Goal: Task Accomplishment & Management: Manage account settings

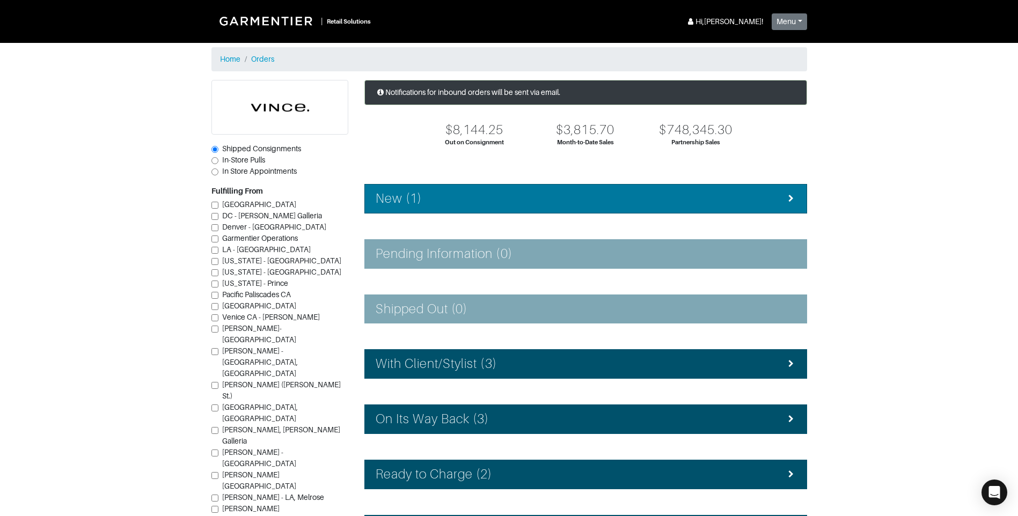
click at [457, 193] on div "New (1)" at bounding box center [586, 199] width 420 height 16
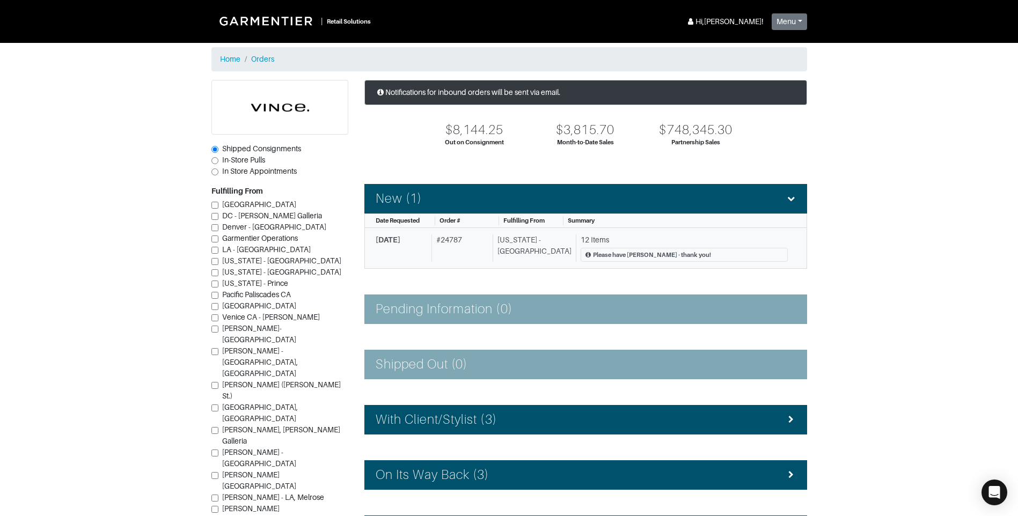
click at [529, 240] on div "[US_STATE] - [GEOGRAPHIC_DATA]" at bounding box center [532, 249] width 79 height 28
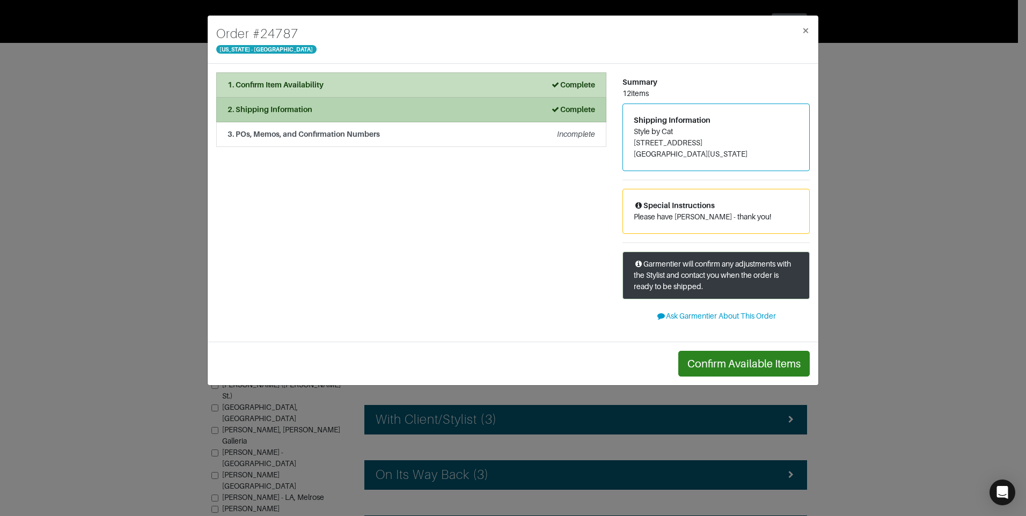
click at [311, 111] on strong "2. Shipping Information" at bounding box center [270, 109] width 85 height 9
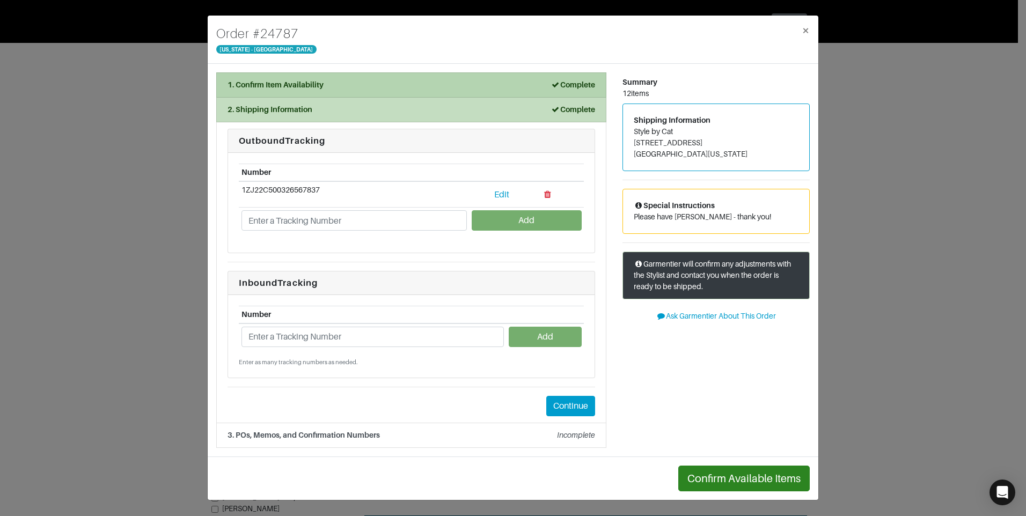
click at [415, 87] on div "1. Confirm Item Availability Complete" at bounding box center [412, 84] width 368 height 11
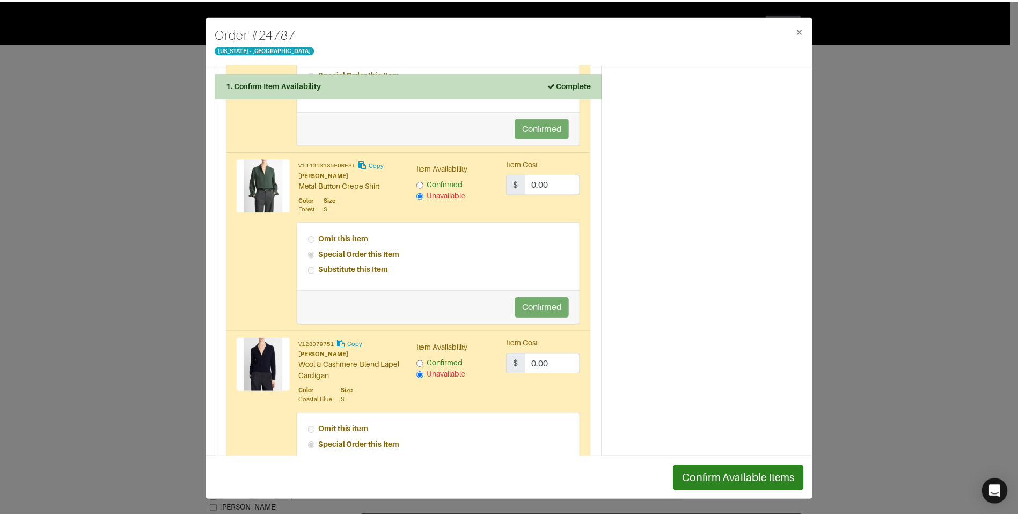
scroll to position [1020, 0]
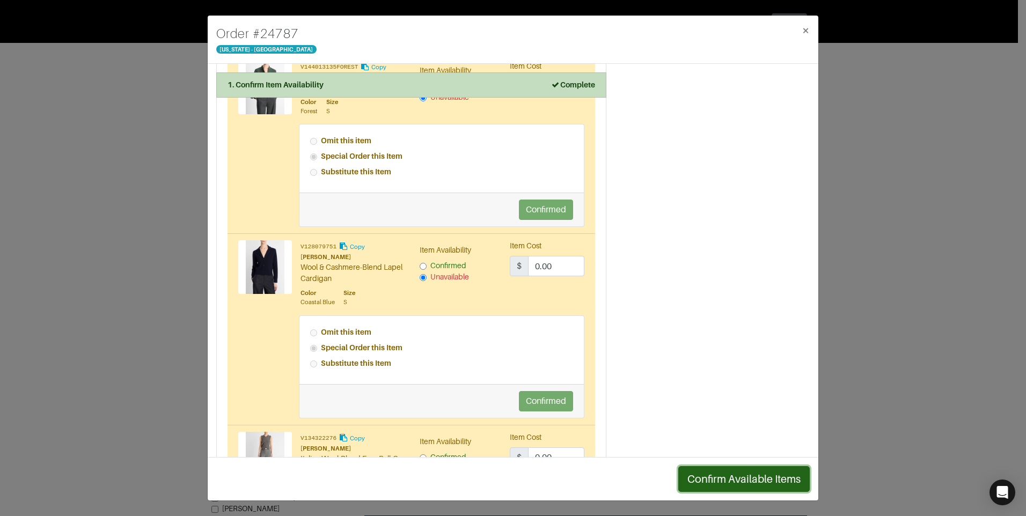
click at [733, 477] on button "Confirm Available Items" at bounding box center [745, 479] width 132 height 26
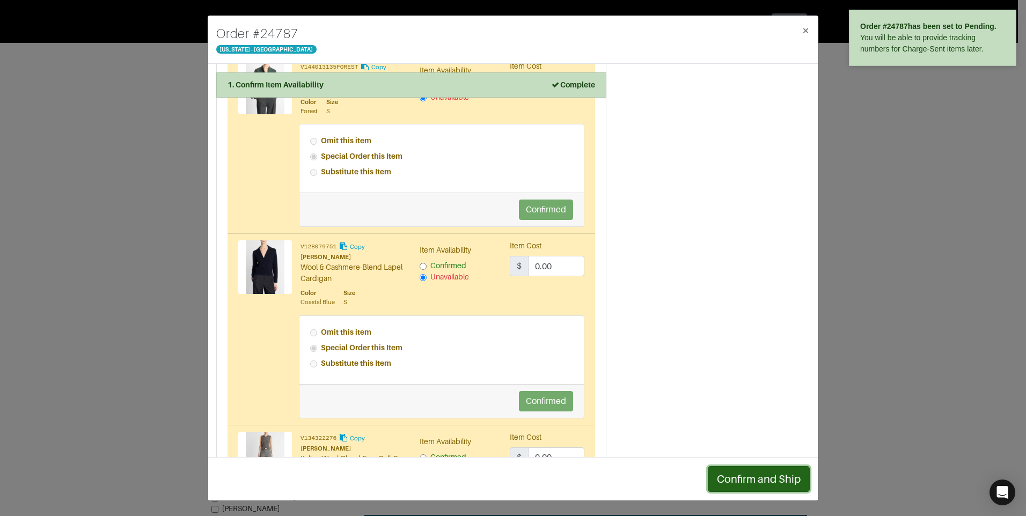
click at [733, 477] on button "Confirm and Ship" at bounding box center [759, 479] width 102 height 26
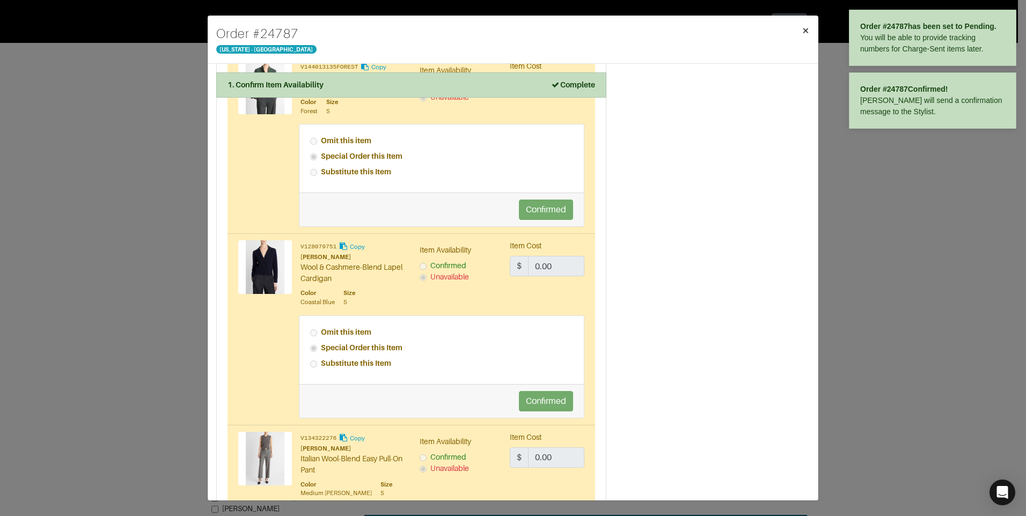
click at [804, 34] on span "×" at bounding box center [806, 30] width 8 height 14
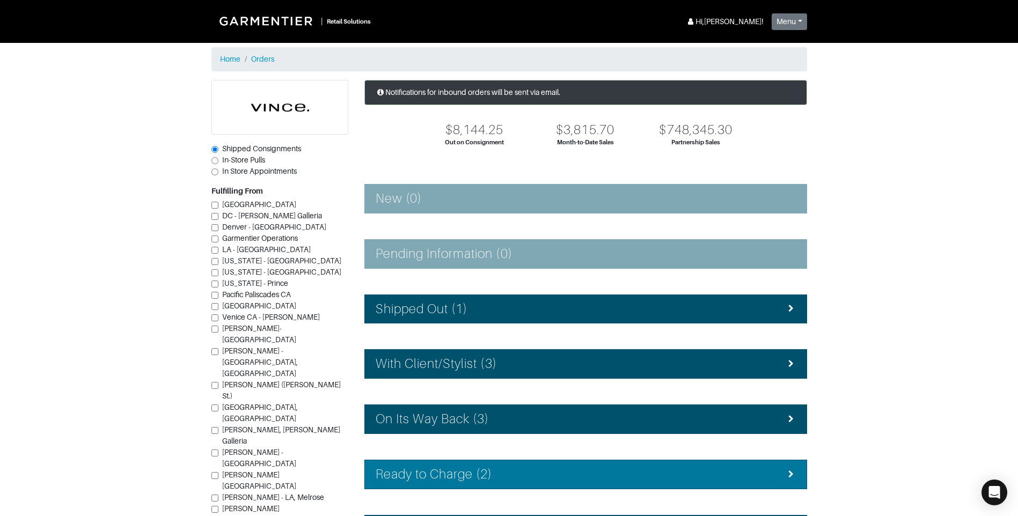
click at [538, 470] on div "Ready to Charge (2)" at bounding box center [586, 475] width 420 height 16
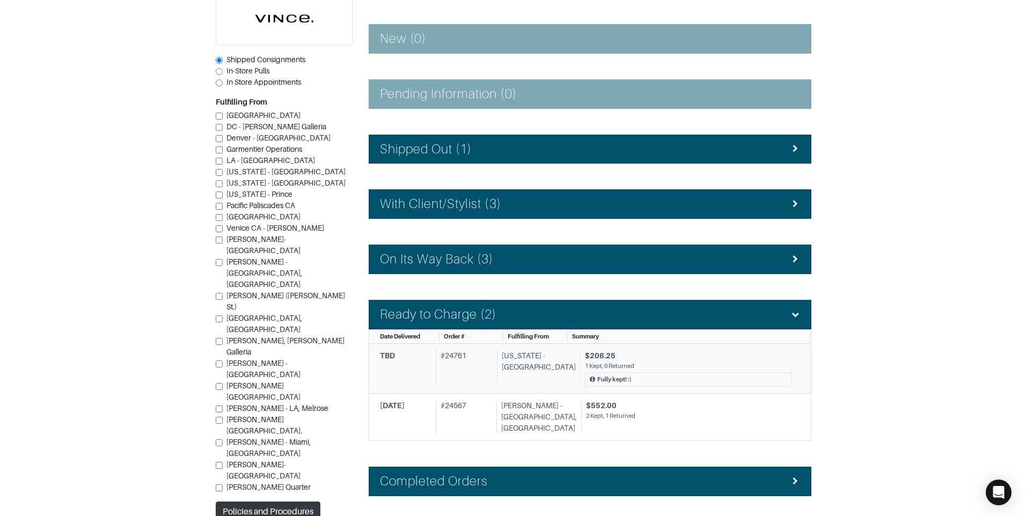
scroll to position [161, 0]
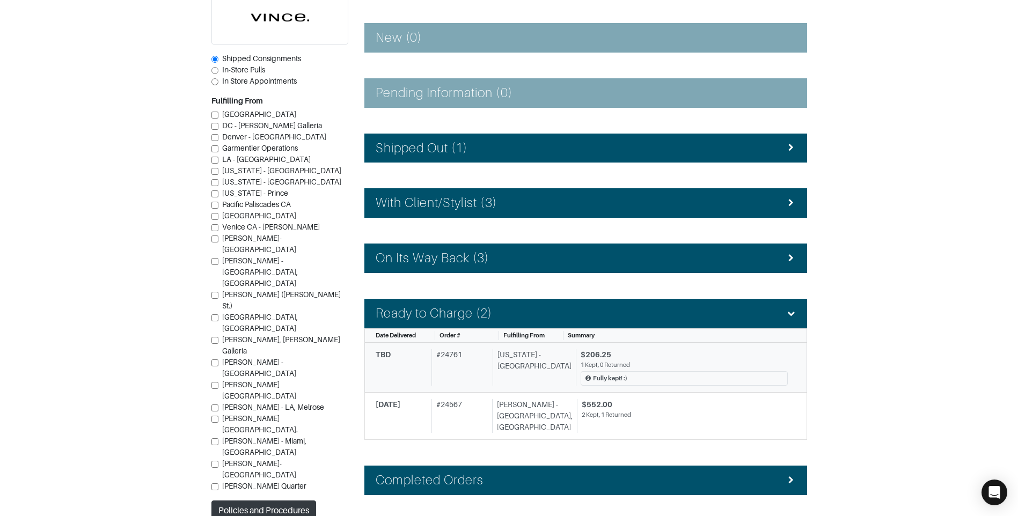
click at [500, 368] on div "[US_STATE] - [GEOGRAPHIC_DATA]" at bounding box center [532, 367] width 79 height 37
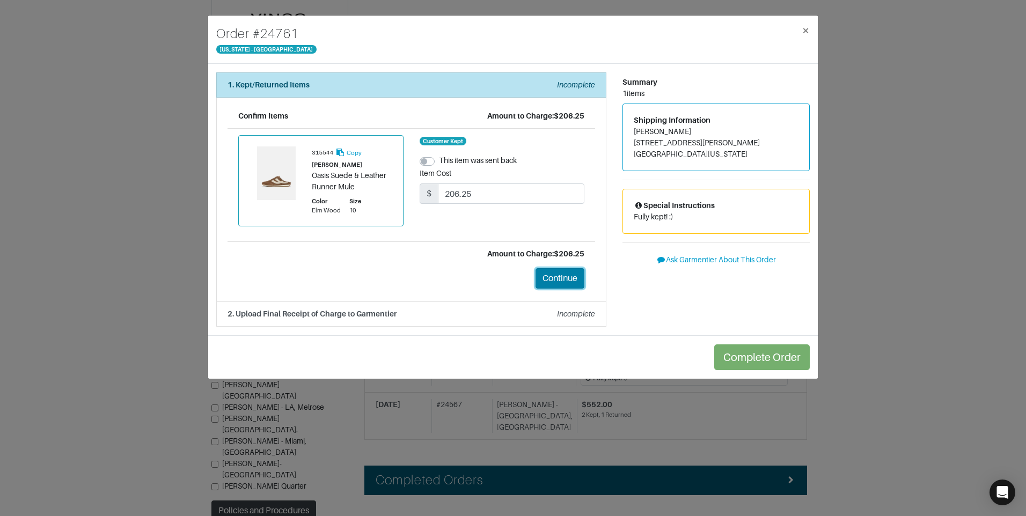
click at [567, 280] on button "Continue" at bounding box center [560, 278] width 49 height 20
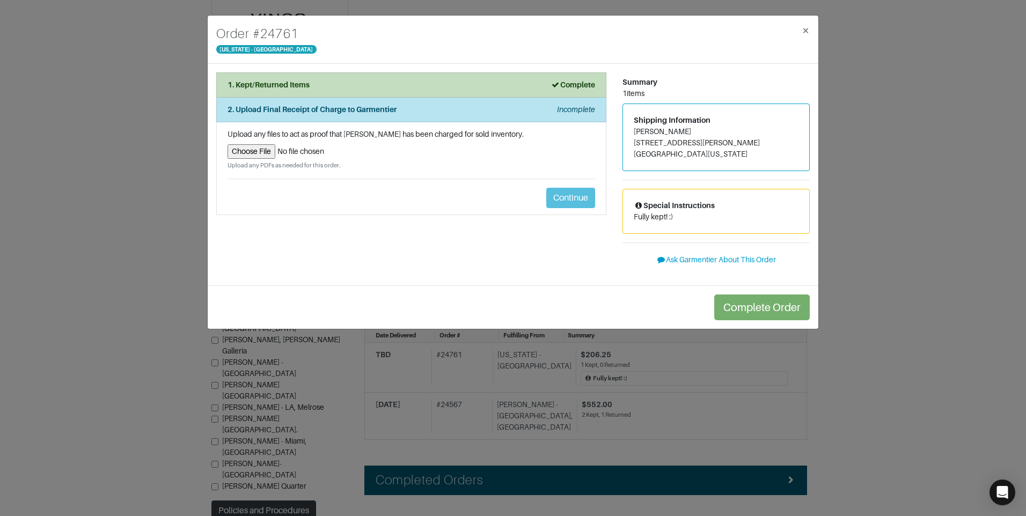
click at [267, 155] on input "file" at bounding box center [412, 151] width 368 height 14
type input "C:\fakepath\exchange_receipt_beaeeb7d-6b5e-4845-bd2d-45c7b8e569a8.pdf"
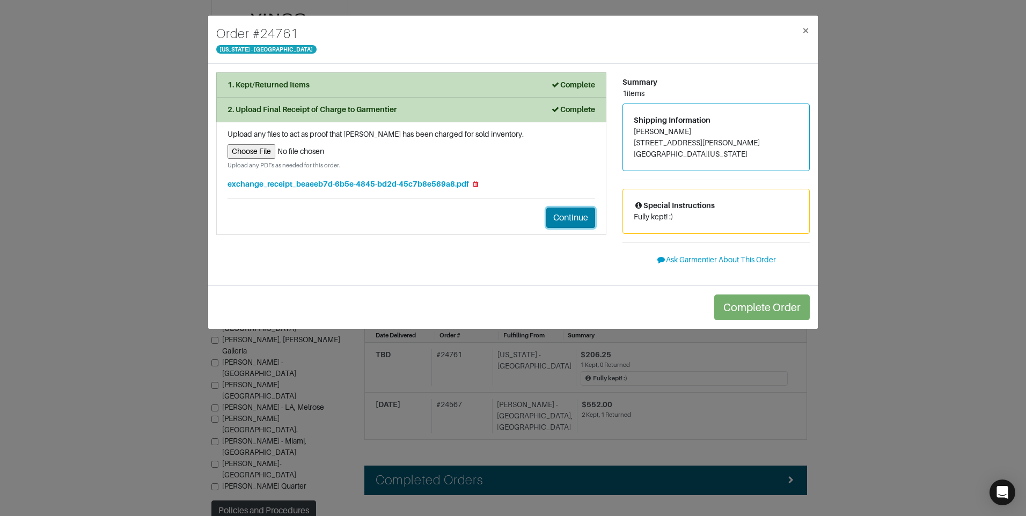
drag, startPoint x: 580, startPoint y: 218, endPoint x: 591, endPoint y: 217, distance: 10.8
click at [583, 217] on button "Continue" at bounding box center [570, 218] width 49 height 20
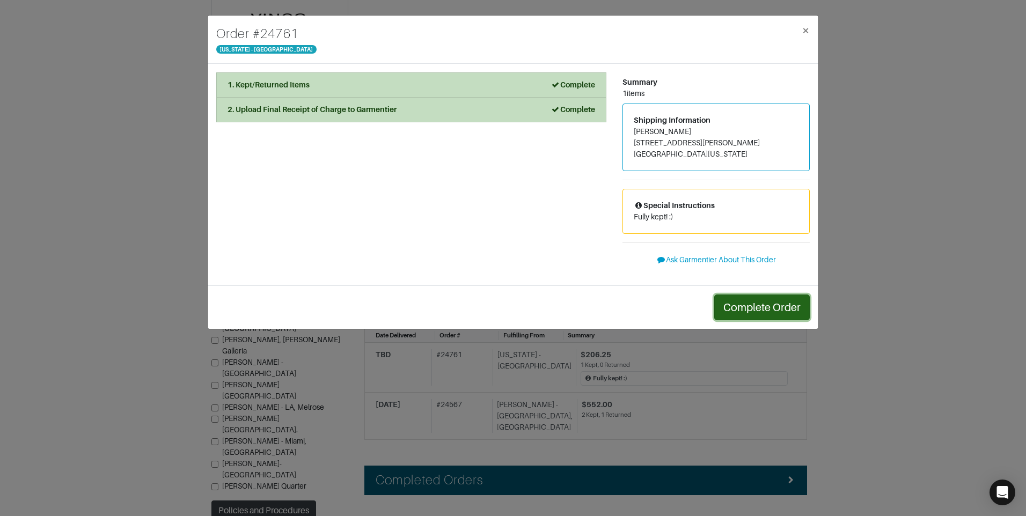
click at [769, 305] on button "Complete Order" at bounding box center [762, 308] width 96 height 26
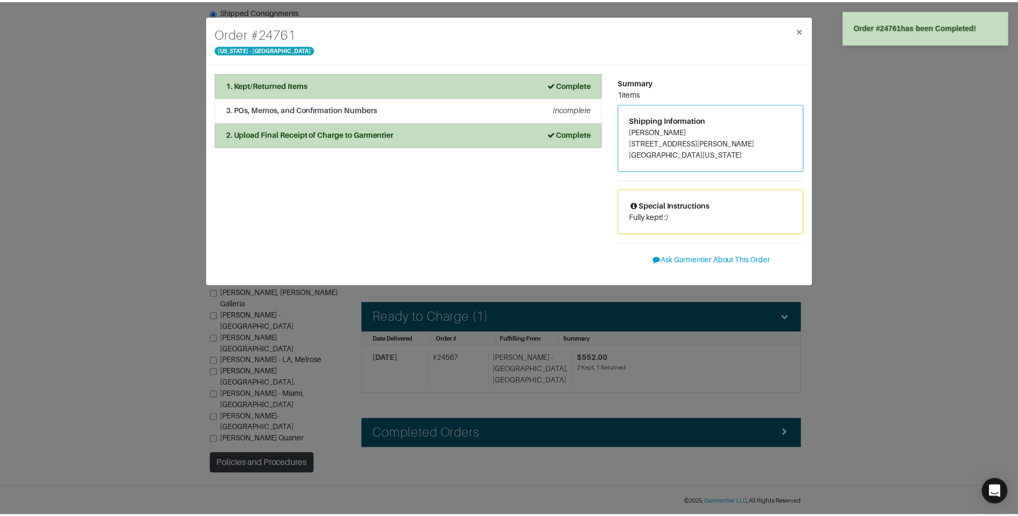
scroll to position [146, 0]
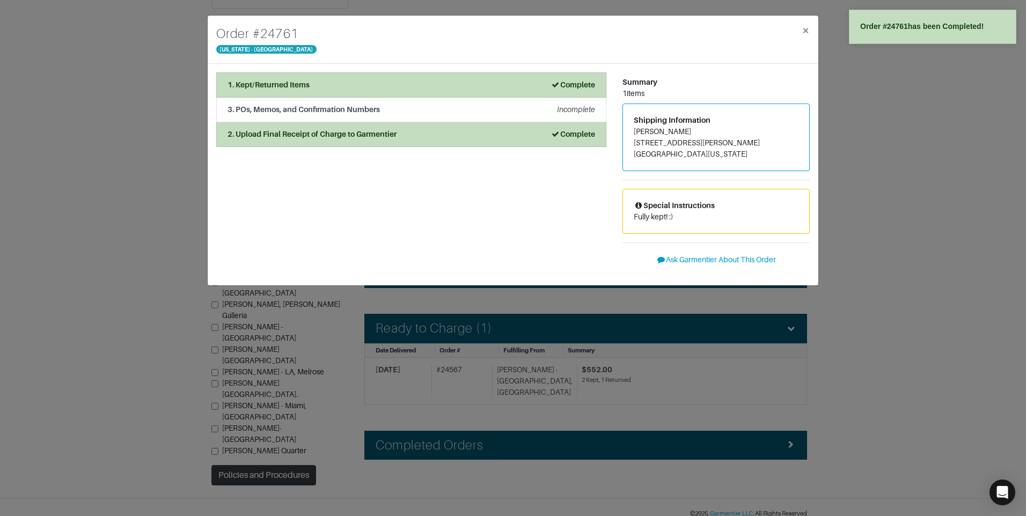
drag, startPoint x: 920, startPoint y: 266, endPoint x: 918, endPoint y: 230, distance: 35.5
click at [922, 260] on div "Order # 24761 [US_STATE] - [GEOGRAPHIC_DATA] × 1. Kept/Returned Items Complete …" at bounding box center [513, 258] width 1026 height 516
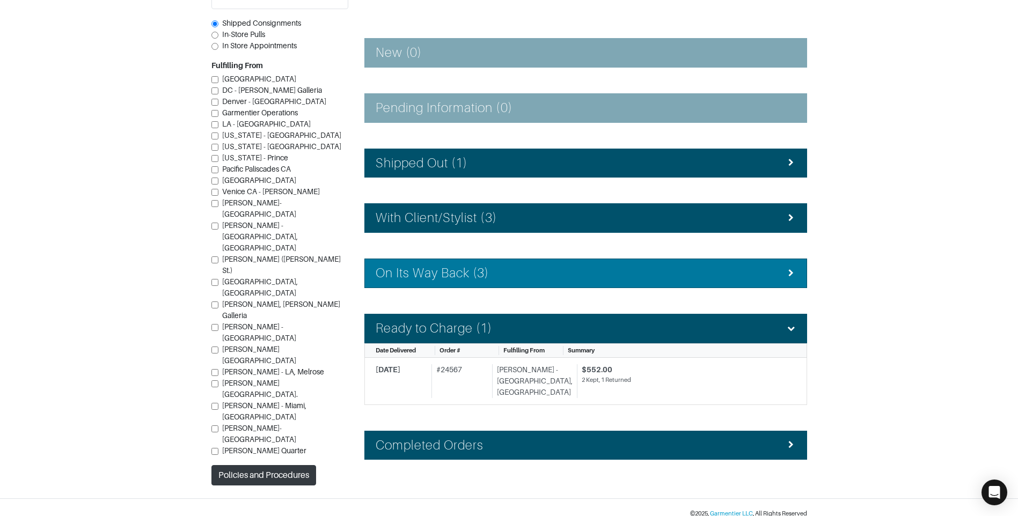
click at [555, 275] on div "On Its Way Back (3)" at bounding box center [586, 274] width 420 height 16
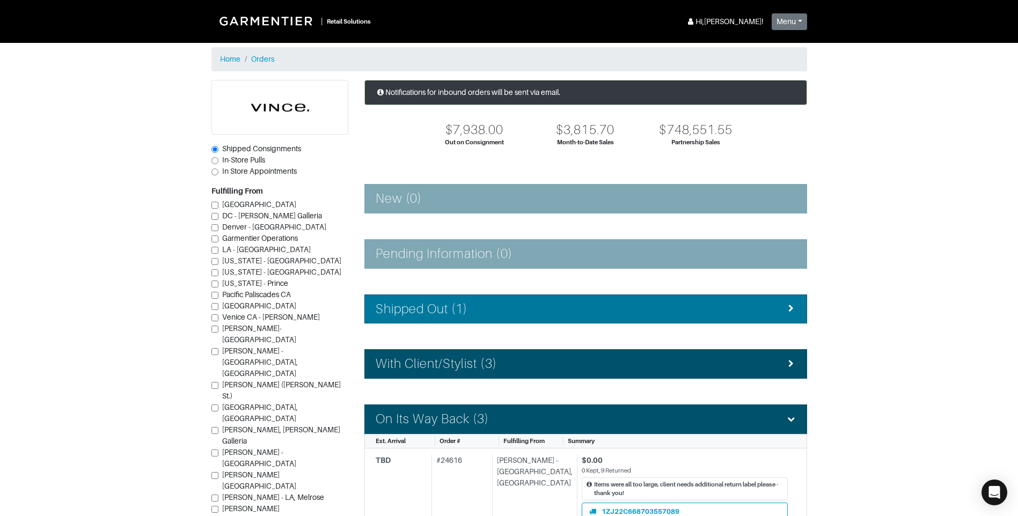
click at [549, 313] on div "Shipped Out (1)" at bounding box center [586, 310] width 420 height 16
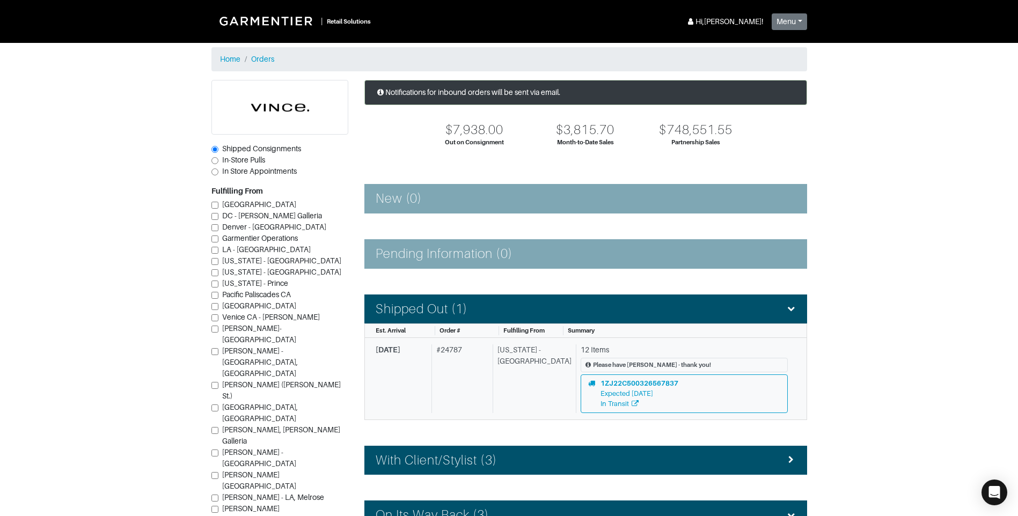
click at [488, 377] on div "# 24787" at bounding box center [460, 379] width 57 height 68
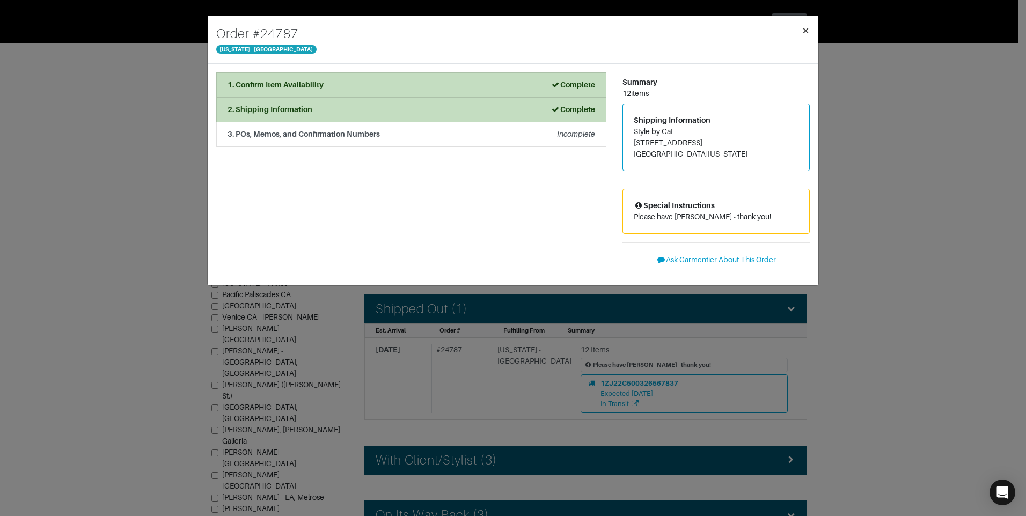
click at [809, 31] on span "×" at bounding box center [806, 30] width 8 height 14
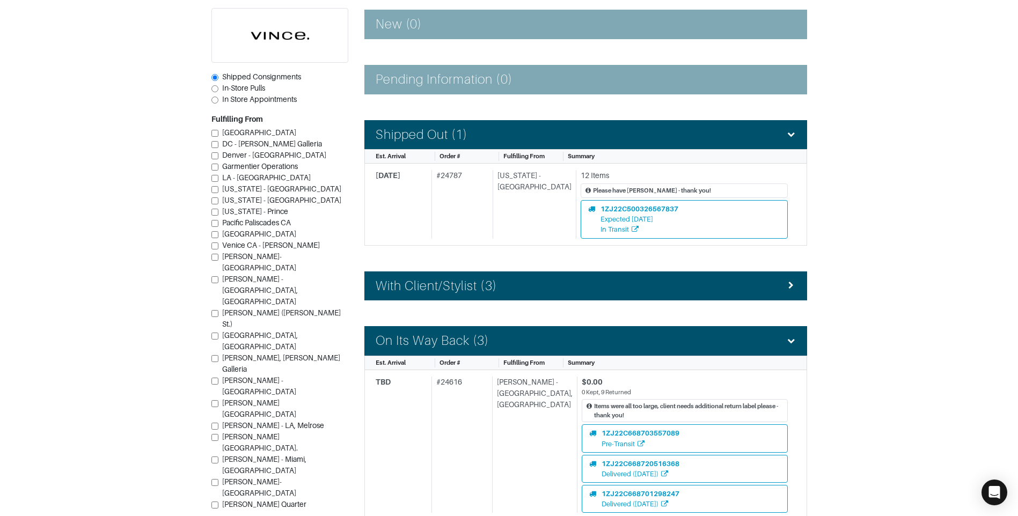
scroll to position [161, 0]
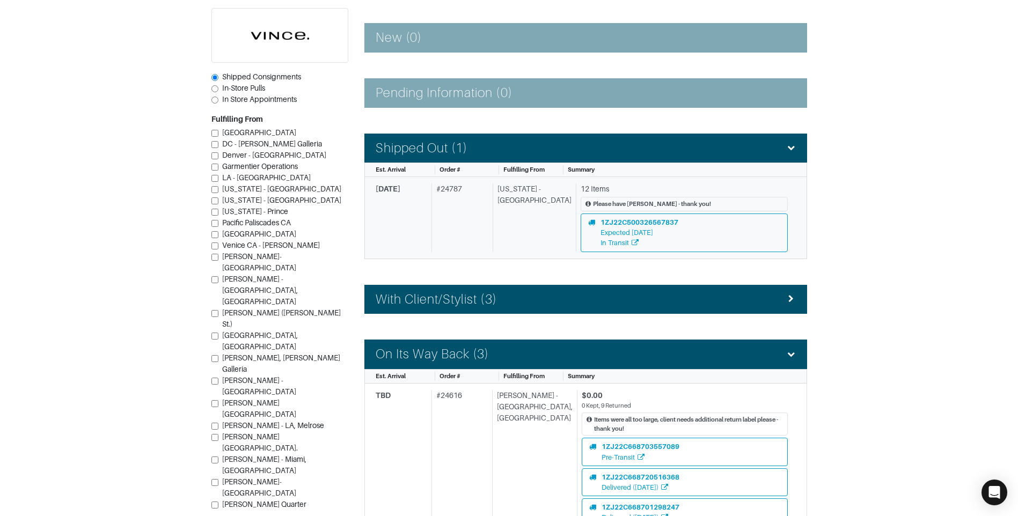
click at [522, 214] on div "[US_STATE] - [GEOGRAPHIC_DATA]" at bounding box center [532, 218] width 79 height 68
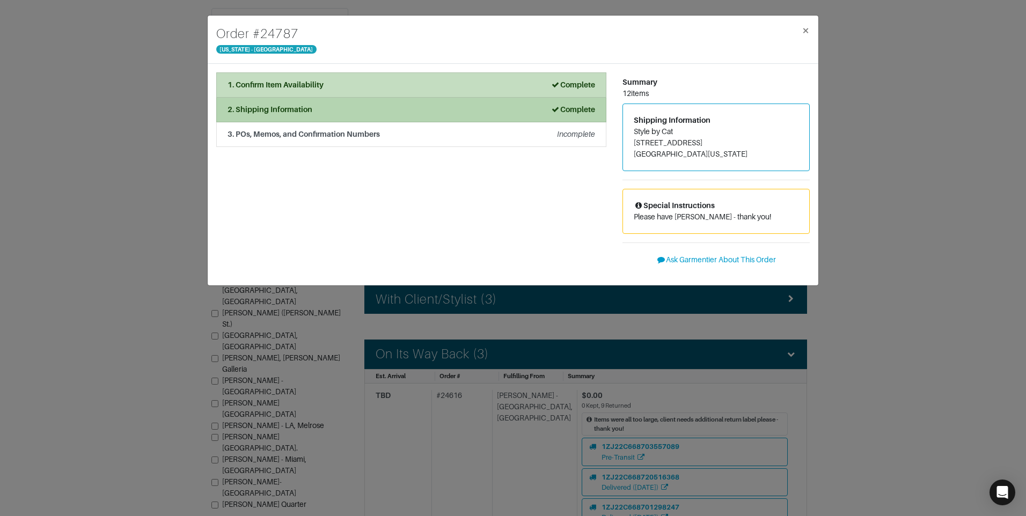
click at [417, 103] on li "2. Shipping Information Complete" at bounding box center [411, 110] width 390 height 25
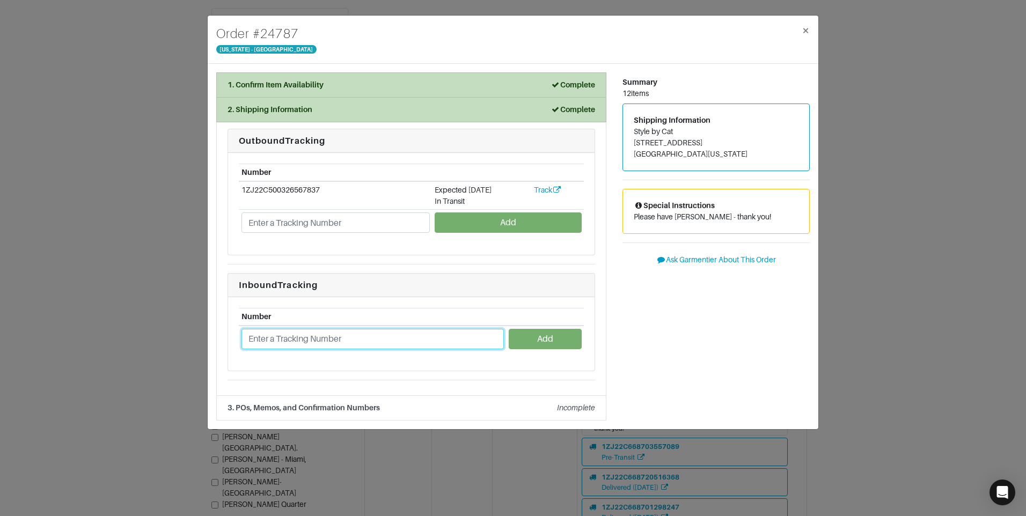
click at [309, 341] on input "text" at bounding box center [373, 339] width 262 height 20
paste input "1ZJ22C958736211488"
drag, startPoint x: 390, startPoint y: 342, endPoint x: 187, endPoint y: 376, distance: 205.6
click at [187, 376] on div "Order # 24787 [US_STATE] - [GEOGRAPHIC_DATA] × 1. Confirm Item Availability Com…" at bounding box center [513, 258] width 1026 height 516
type input "1ZJ22C958736211488"
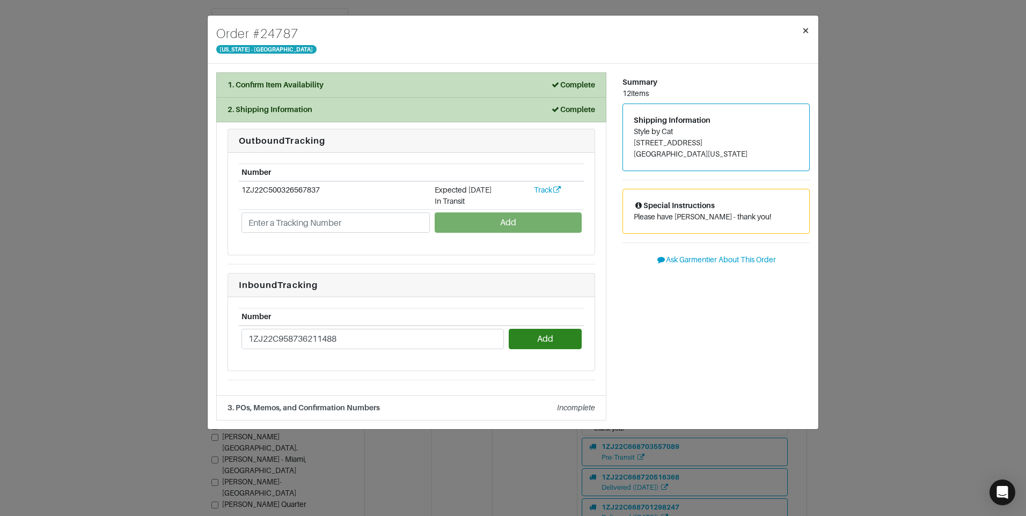
click at [807, 28] on span "×" at bounding box center [806, 30] width 8 height 14
